Goal: Transaction & Acquisition: Purchase product/service

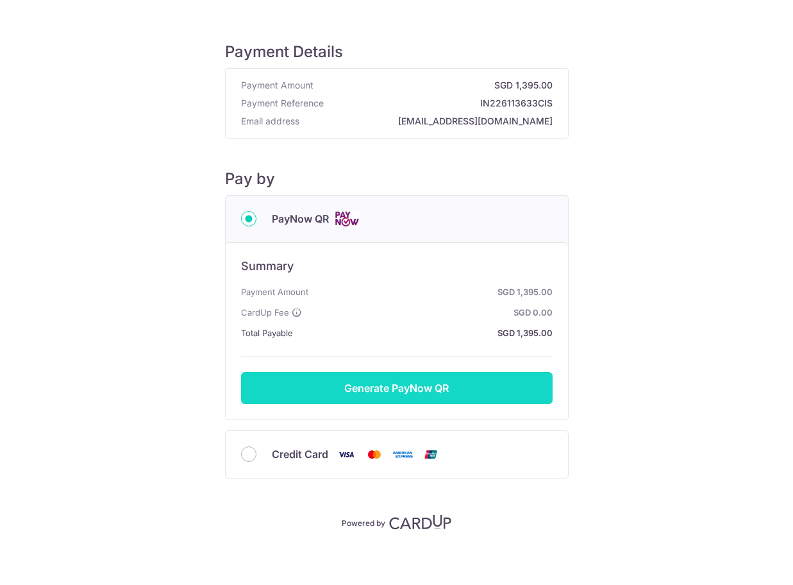
click at [434, 387] on button "Generate PayNow QR" at bounding box center [397, 388] width 312 height 32
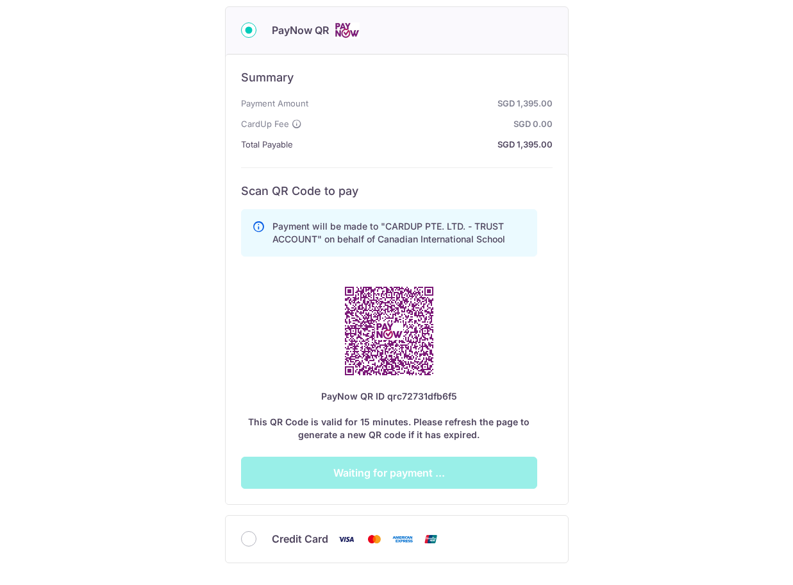
scroll to position [192, 0]
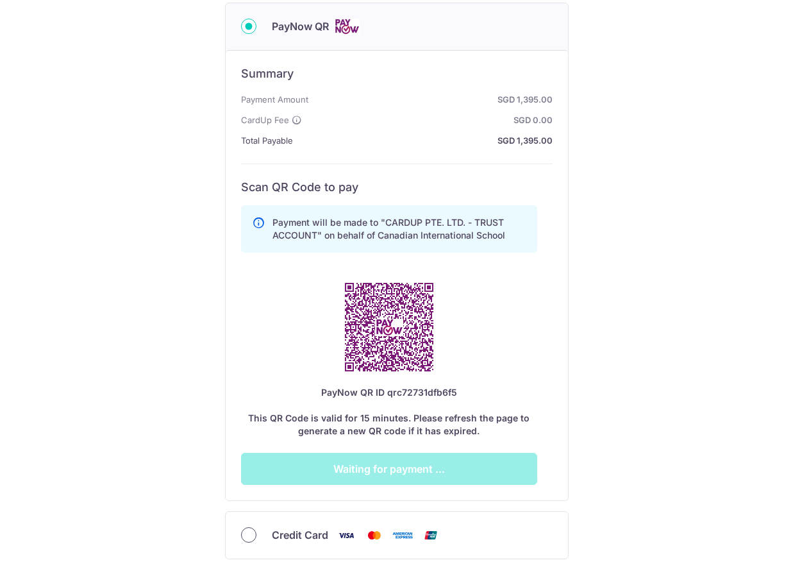
click at [242, 531] on input "Credit Card" at bounding box center [248, 534] width 15 height 15
radio input "true"
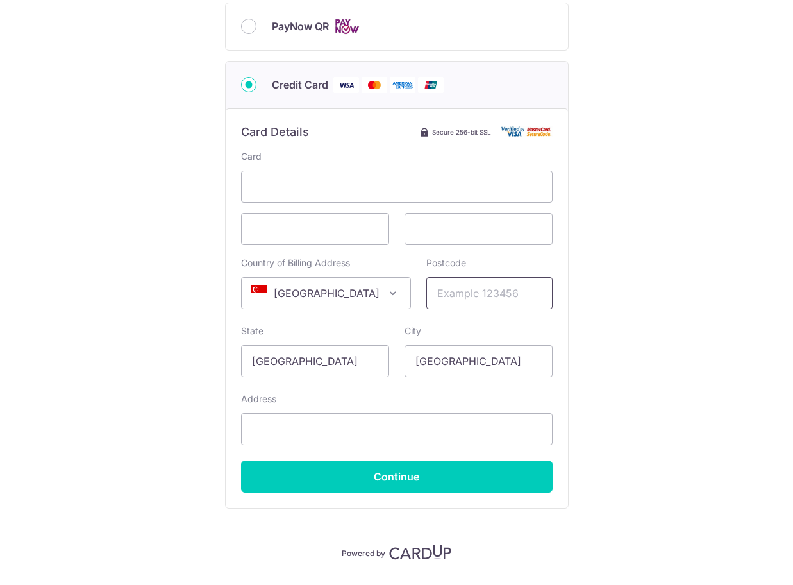
click at [443, 295] on input "Postcode" at bounding box center [489, 293] width 126 height 32
type input "069047"
type input "[STREET_ADDRESS][PERSON_NAME] The [PERSON_NAME]"
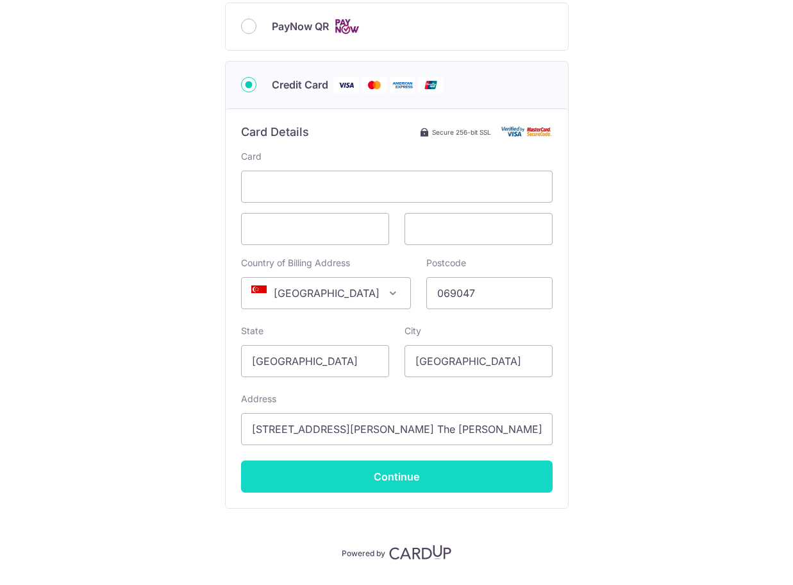
click at [383, 481] on input "Continue" at bounding box center [397, 476] width 312 height 32
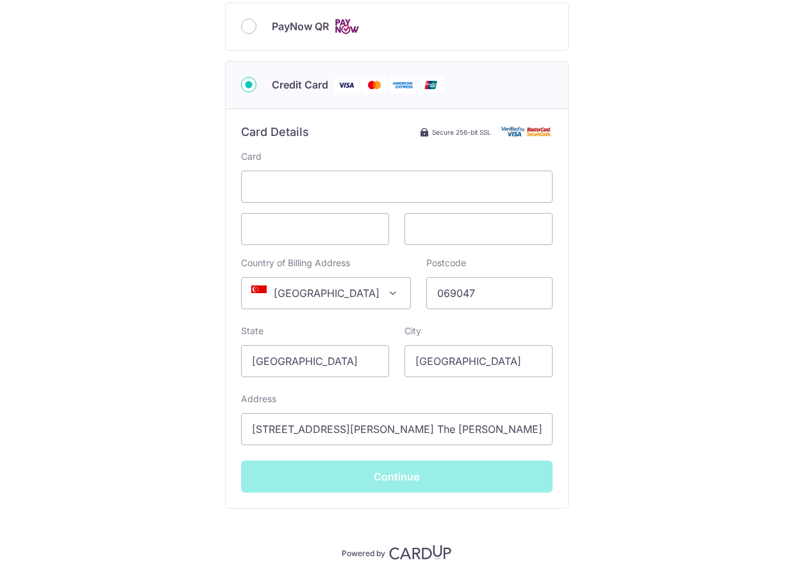
type input "**** 4088"
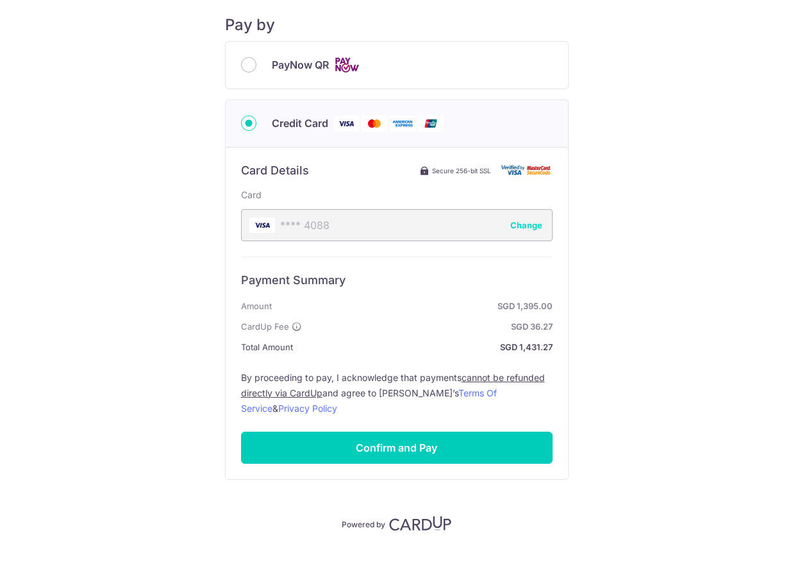
scroll to position [160, 0]
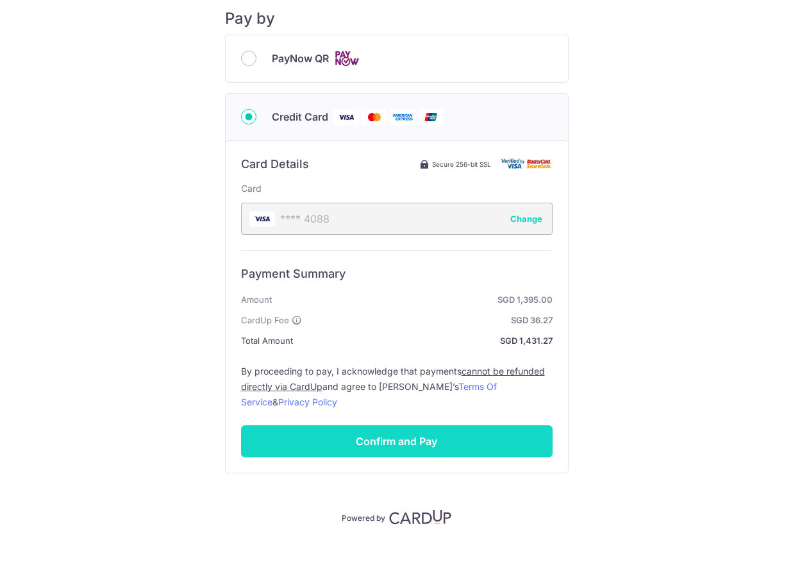
click at [435, 442] on input "Confirm and Pay" at bounding box center [397, 441] width 312 height 32
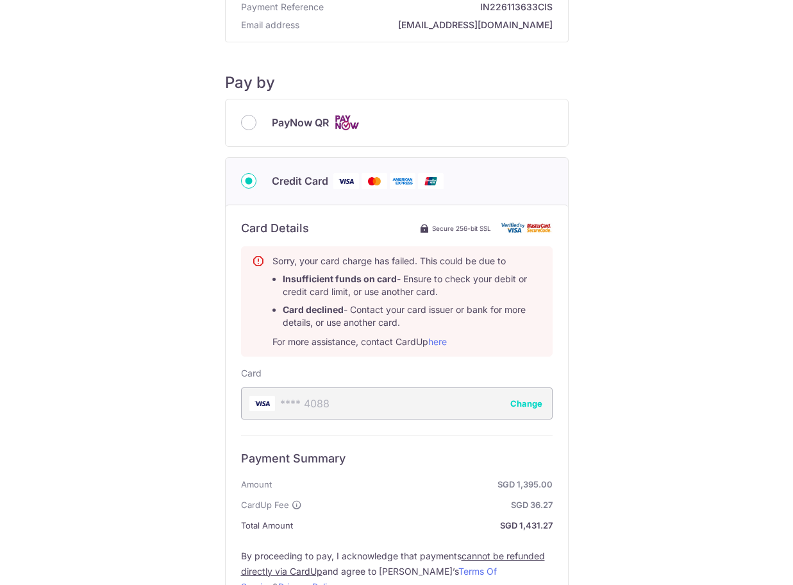
scroll to position [32, 0]
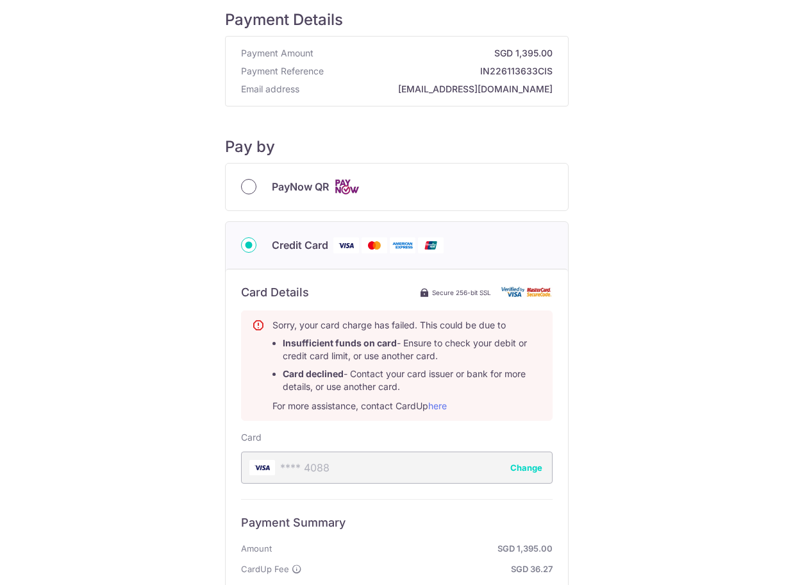
click at [248, 185] on input "PayNow QR" at bounding box center [248, 186] width 15 height 15
radio input "true"
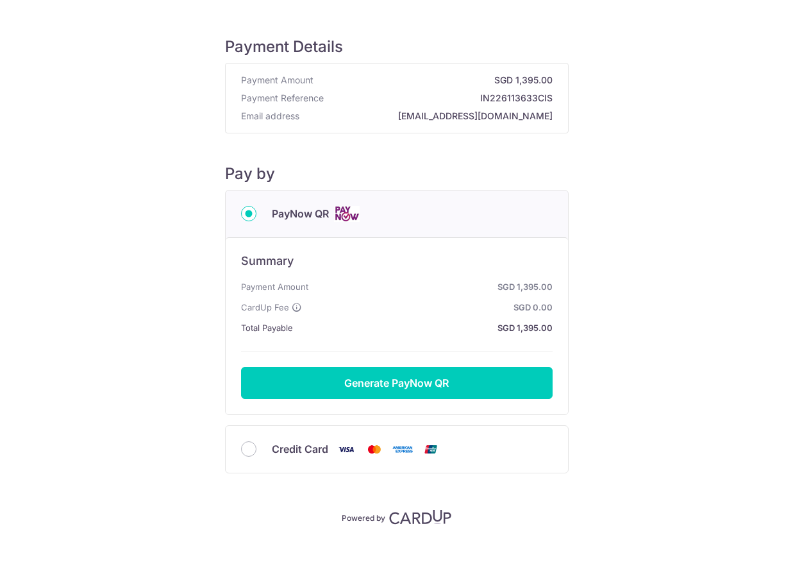
scroll to position [5, 0]
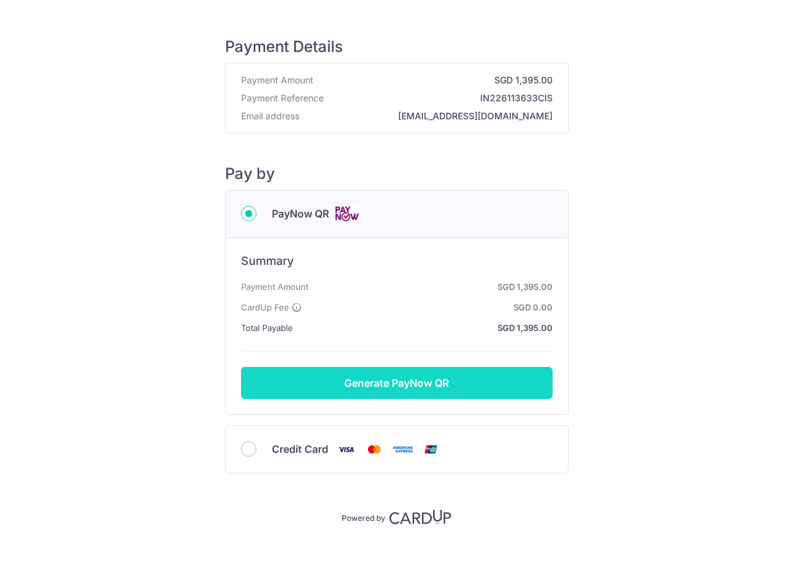
click at [360, 383] on button "Generate PayNow QR" at bounding box center [397, 383] width 312 height 32
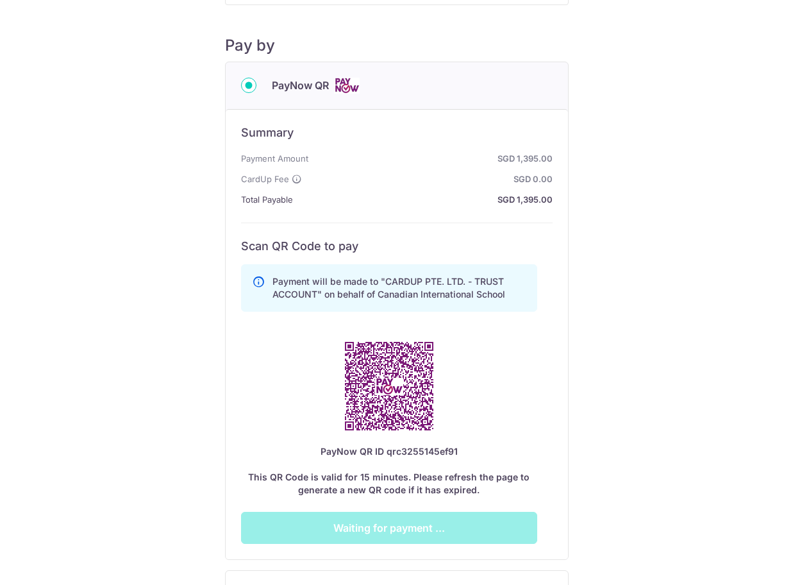
scroll to position [197, 0]
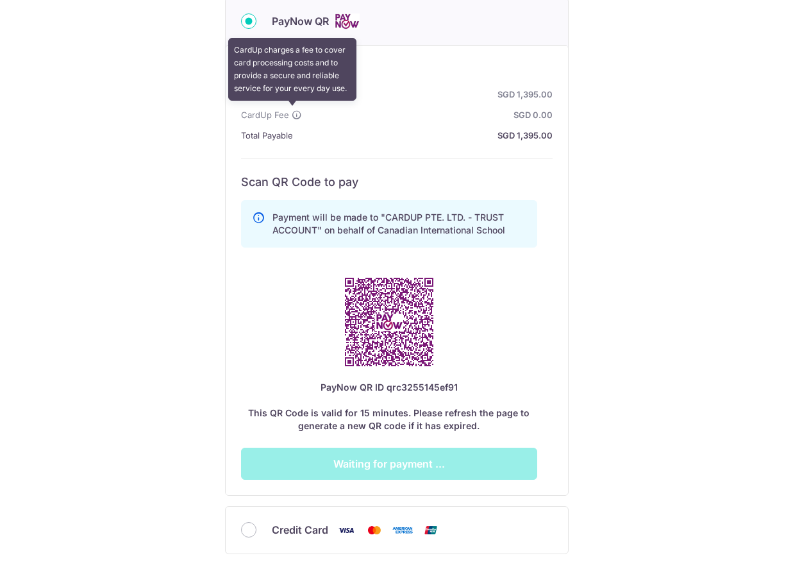
click at [294, 115] on icon at bounding box center [297, 115] width 10 height 10
